Goal: Task Accomplishment & Management: Use online tool/utility

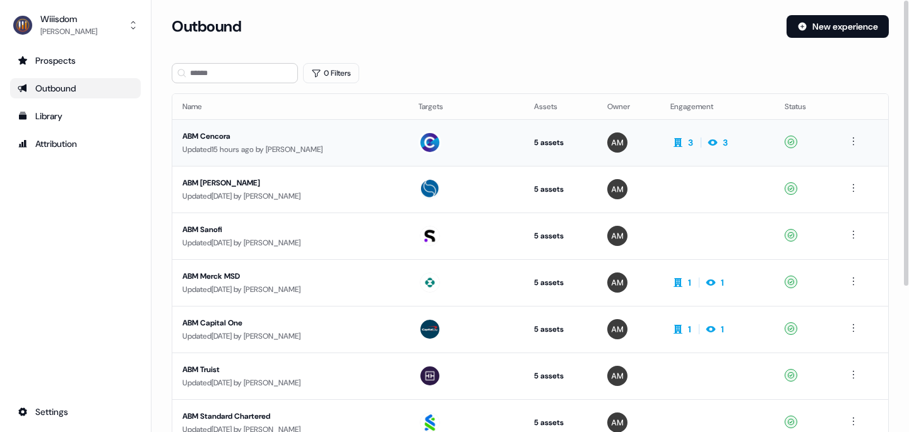
click at [218, 133] on div "ABM Cencora" at bounding box center [290, 136] width 216 height 13
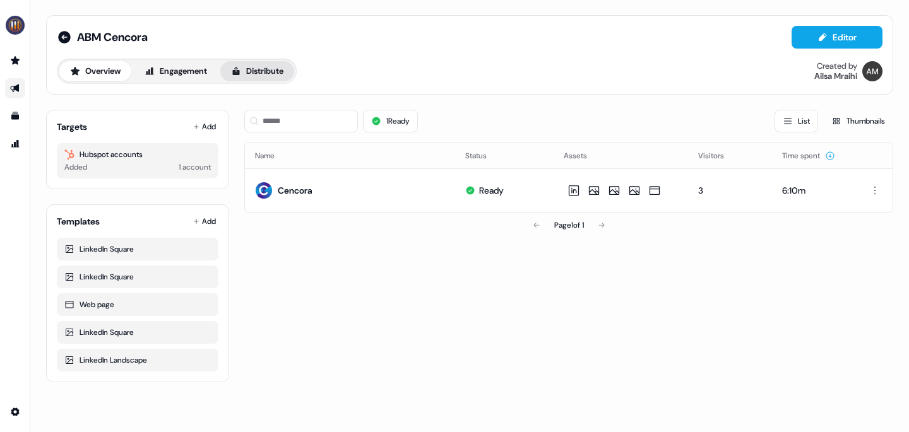
click at [283, 68] on button "Distribute" at bounding box center [257, 71] width 74 height 20
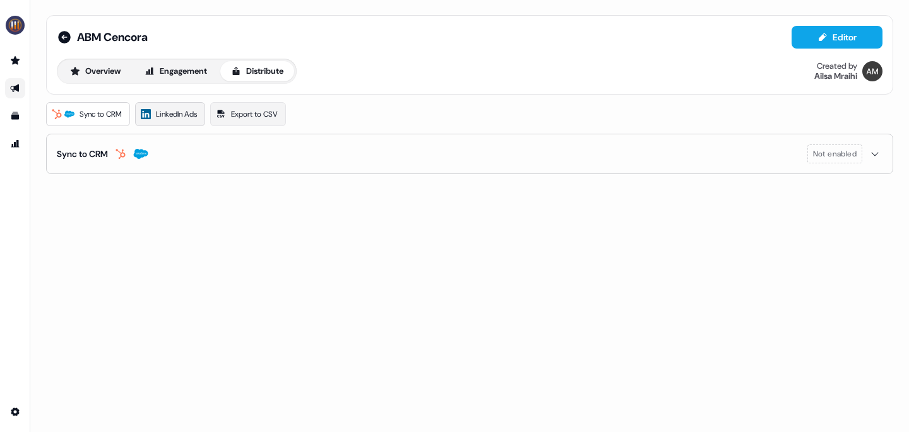
click at [178, 117] on span "LinkedIn Ads" at bounding box center [176, 114] width 41 height 13
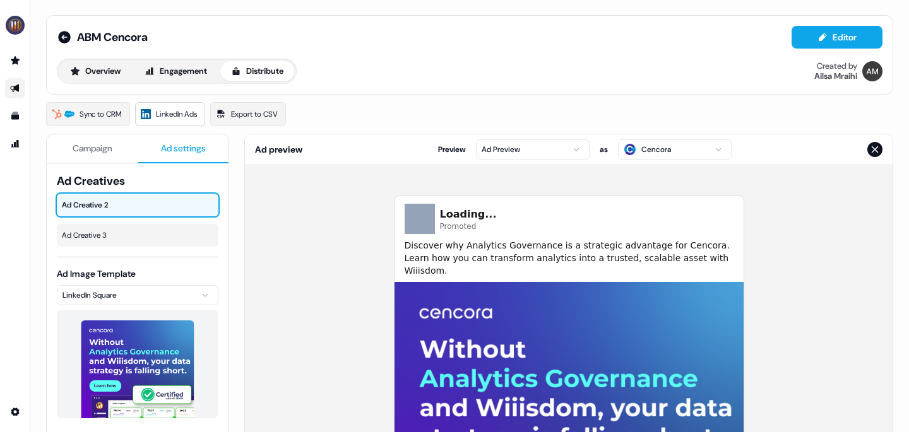
click at [177, 147] on span "Ad settings" at bounding box center [183, 148] width 45 height 13
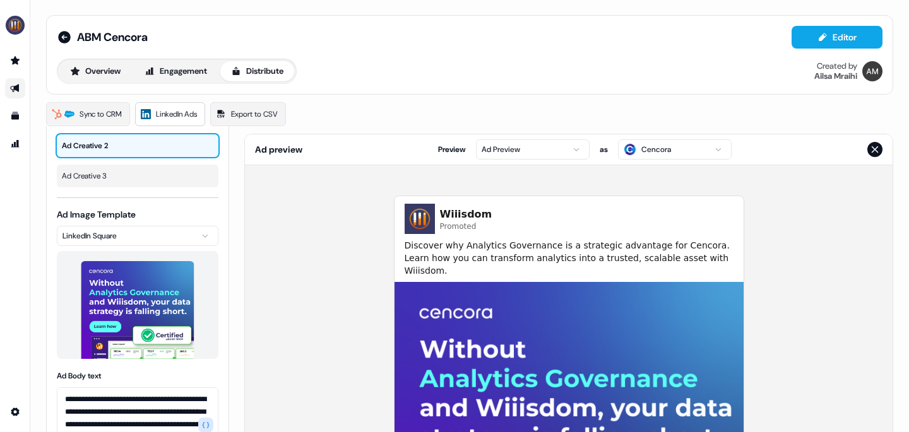
scroll to position [61, 0]
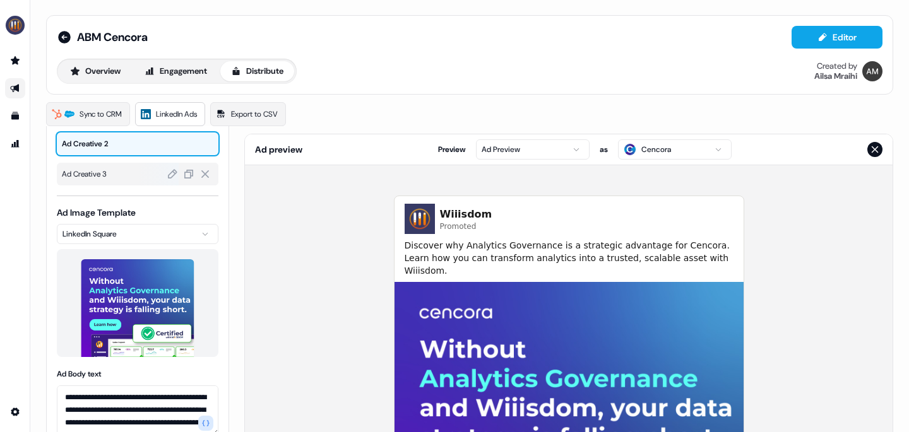
click at [112, 175] on span "Ad Creative 3" at bounding box center [137, 174] width 151 height 13
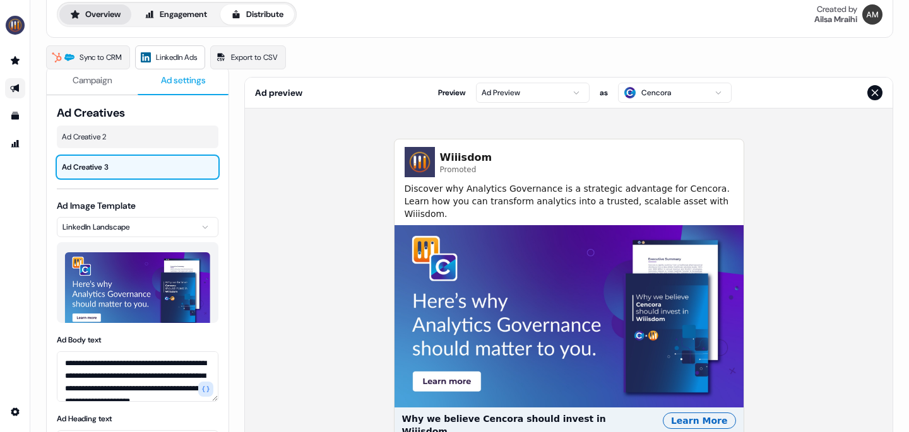
scroll to position [0, 0]
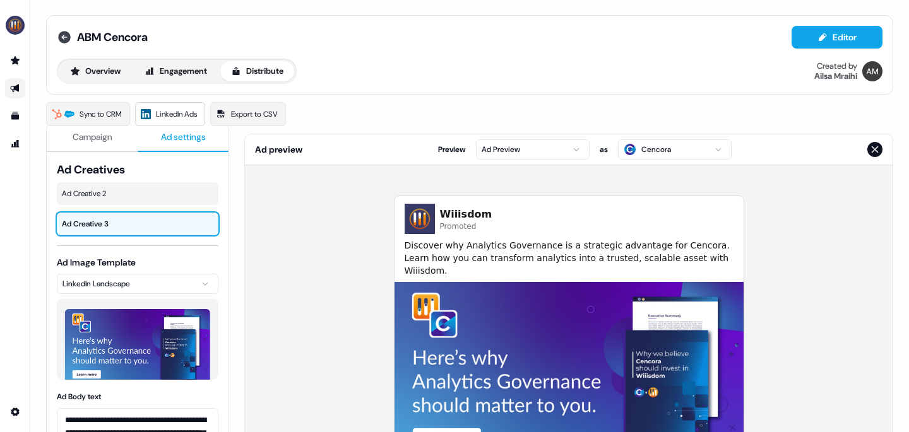
click at [62, 36] on icon at bounding box center [64, 37] width 15 height 15
